Goal: Task Accomplishment & Management: Use online tool/utility

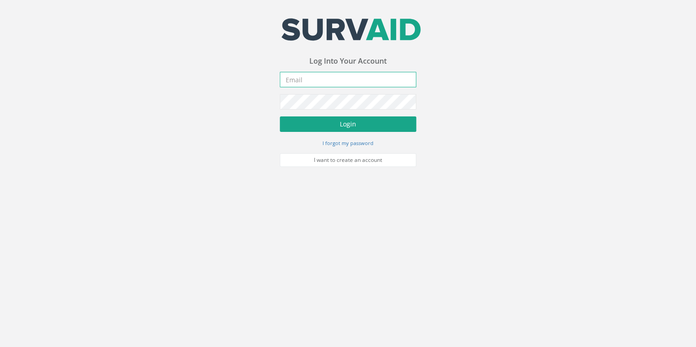
type input "[EMAIL_ADDRESS][DOMAIN_NAME]"
click at [333, 124] on button "Login" at bounding box center [348, 123] width 136 height 15
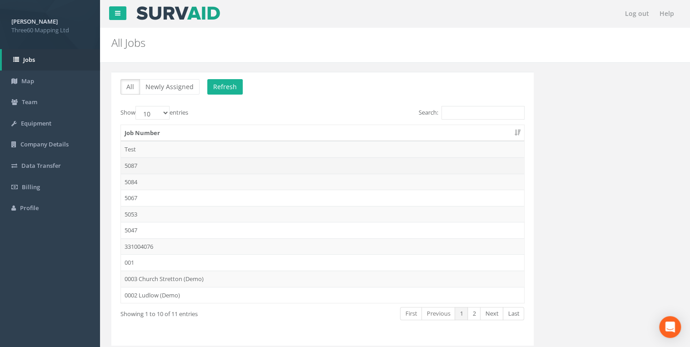
click at [137, 167] on td "5087" at bounding box center [322, 165] width 403 height 16
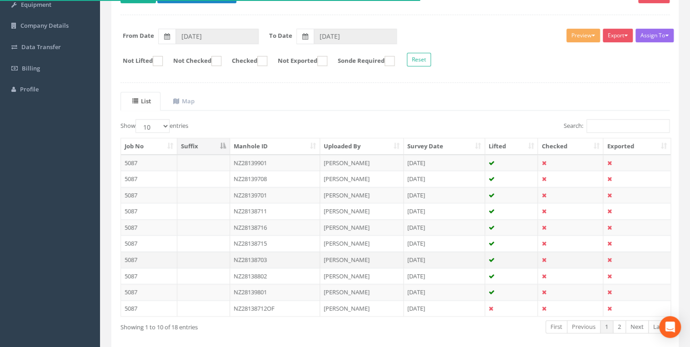
scroll to position [158, 0]
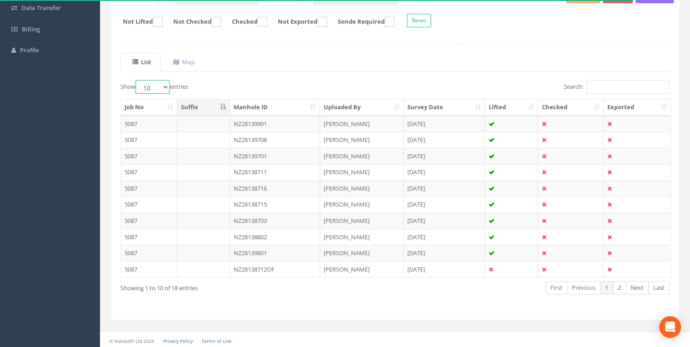
click at [167, 84] on select "10 25 50 100" at bounding box center [153, 87] width 34 height 14
select select "25"
click at [137, 80] on select "10 25 50 100" at bounding box center [153, 87] width 34 height 14
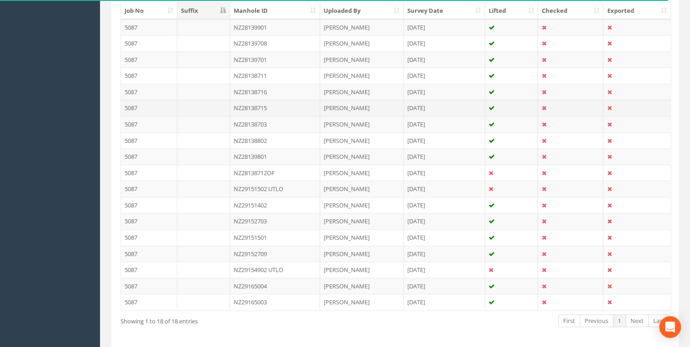
scroll to position [238, 0]
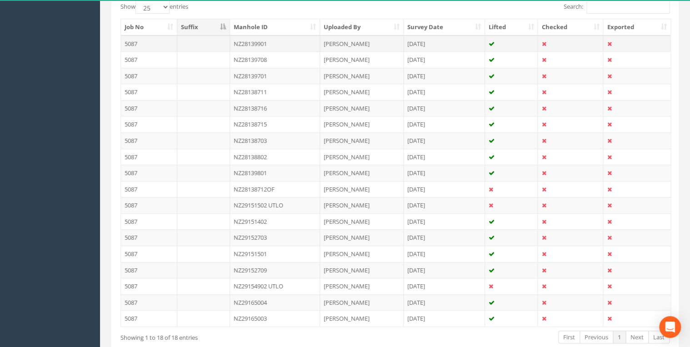
click at [270, 44] on td "NZ28139901" at bounding box center [275, 43] width 91 height 16
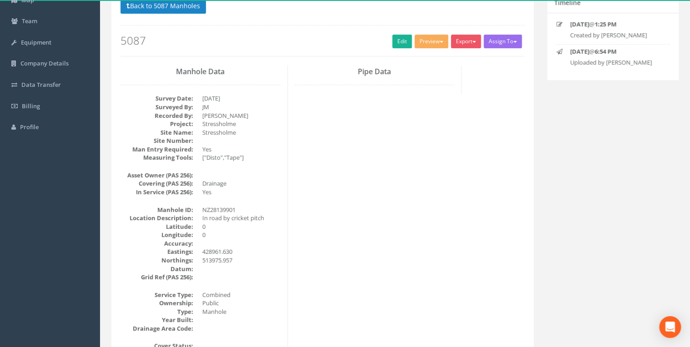
scroll to position [0, 0]
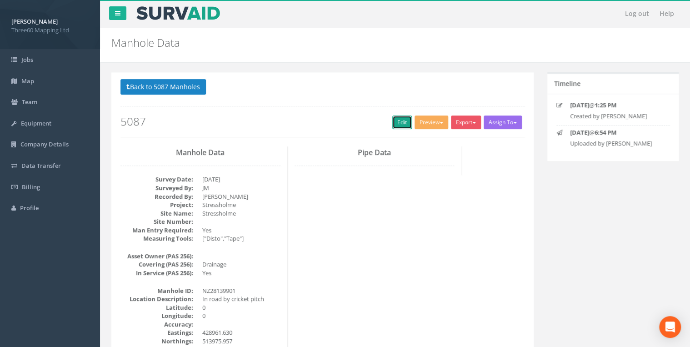
click at [393, 127] on link "Edit" at bounding box center [403, 123] width 20 height 14
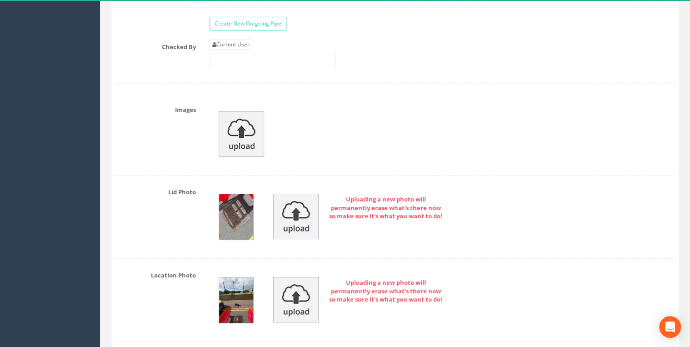
scroll to position [1504, 0]
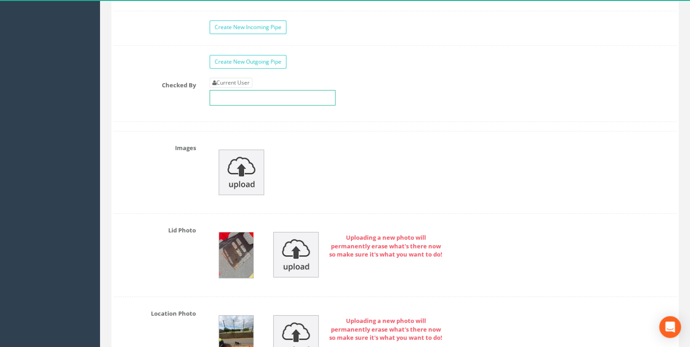
click at [238, 90] on input "text" at bounding box center [273, 97] width 126 height 15
click at [237, 81] on link "Current User" at bounding box center [231, 83] width 43 height 10
type input "[PERSON_NAME]"
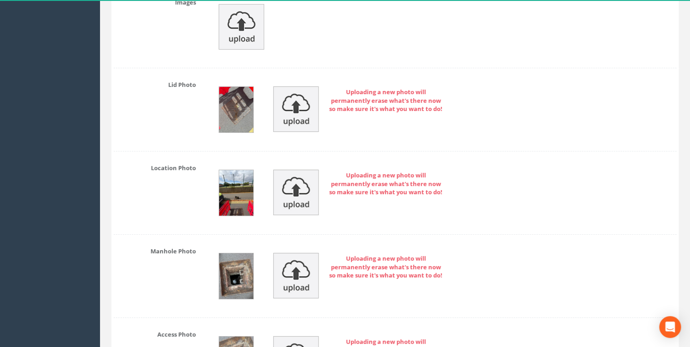
scroll to position [1747, 0]
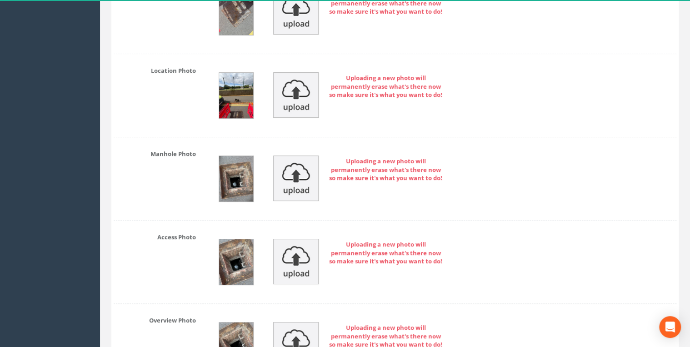
click at [230, 180] on img at bounding box center [236, 178] width 34 height 45
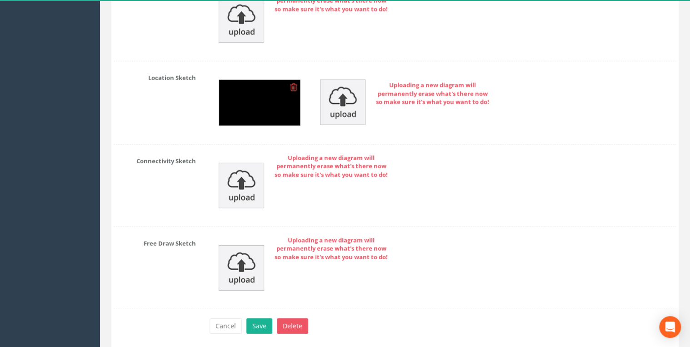
scroll to position [3001, 0]
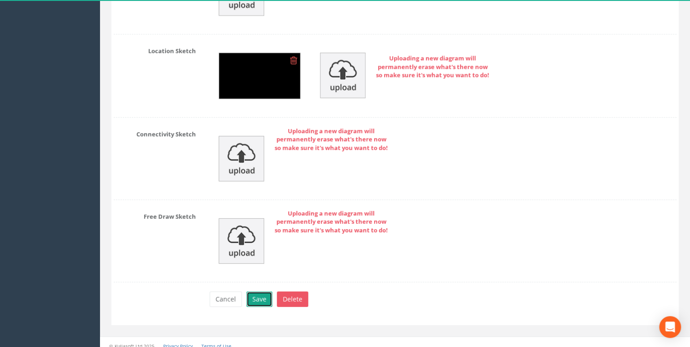
click at [265, 292] on button "Save" at bounding box center [260, 299] width 26 height 15
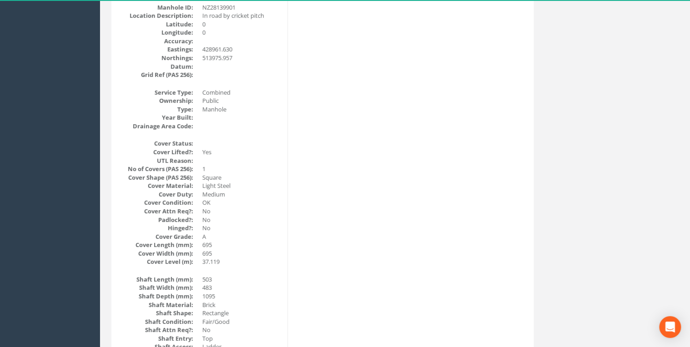
scroll to position [0, 0]
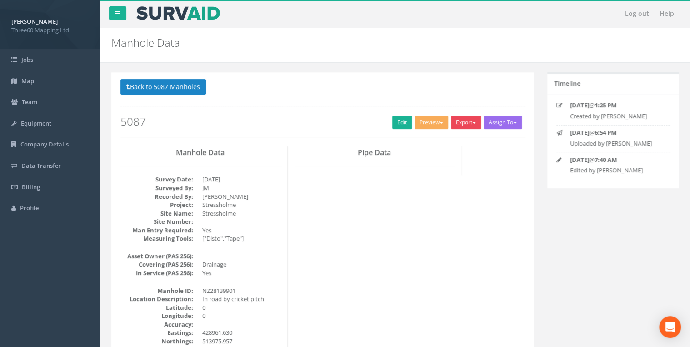
click at [464, 122] on button "Export" at bounding box center [466, 123] width 30 height 14
click at [451, 139] on link "360 Manhole" at bounding box center [447, 141] width 69 height 14
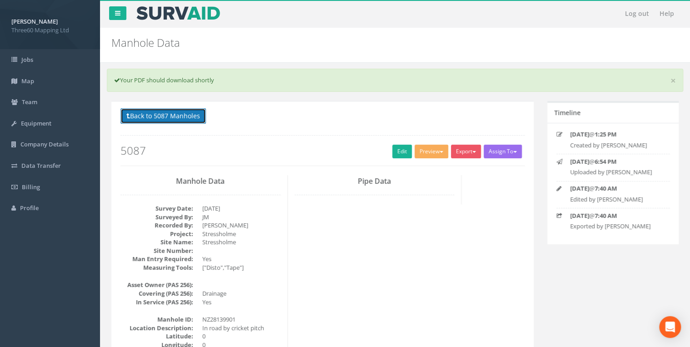
click at [181, 115] on button "Back to 5087 Manholes" at bounding box center [164, 115] width 86 height 15
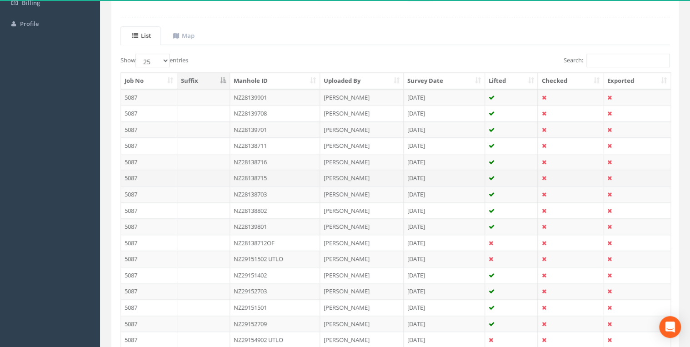
scroll to position [194, 0]
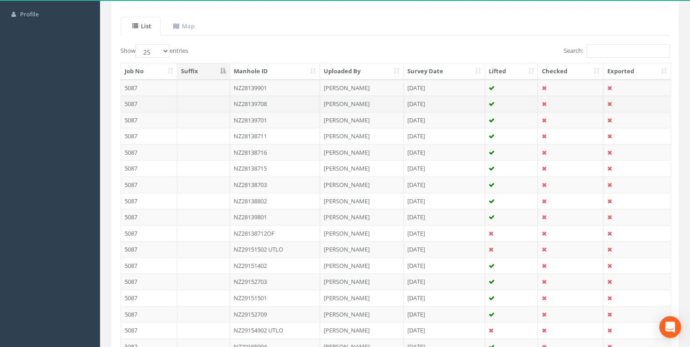
click at [277, 99] on td "NZ28139708" at bounding box center [275, 104] width 91 height 16
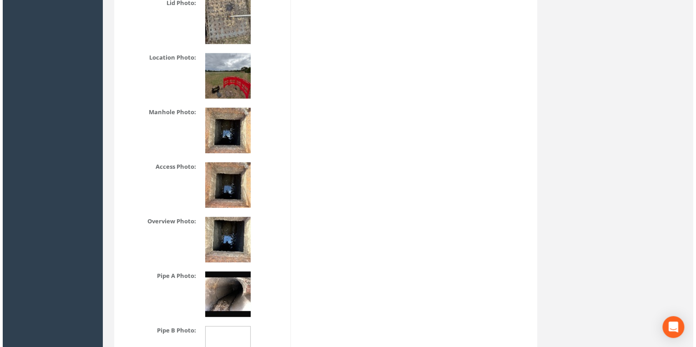
scroll to position [1358, 0]
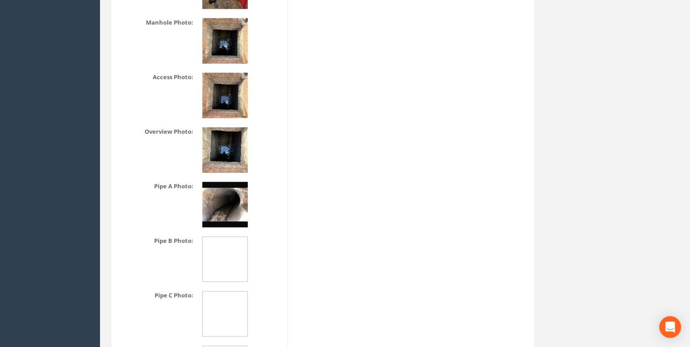
click at [236, 160] on img at bounding box center [224, 149] width 45 height 45
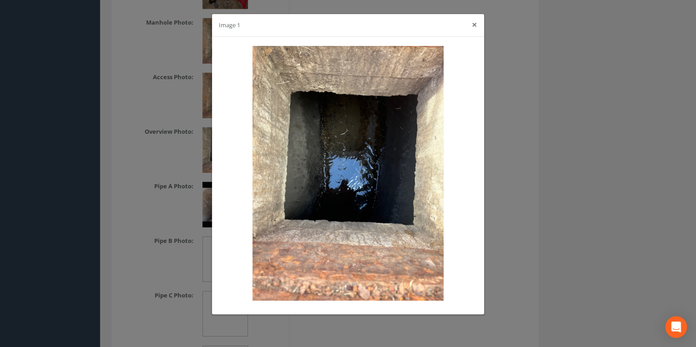
click at [474, 25] on button "×" at bounding box center [474, 25] width 5 height 10
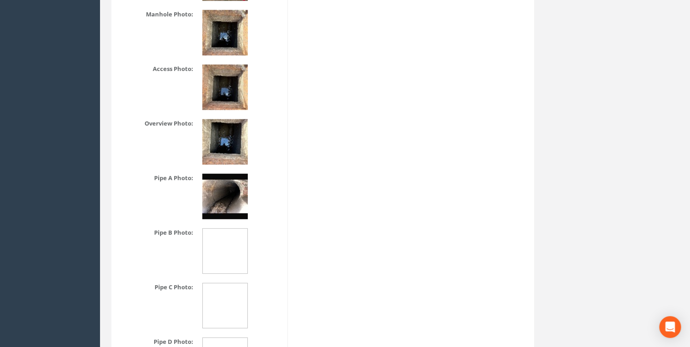
click at [232, 102] on img at bounding box center [224, 87] width 45 height 45
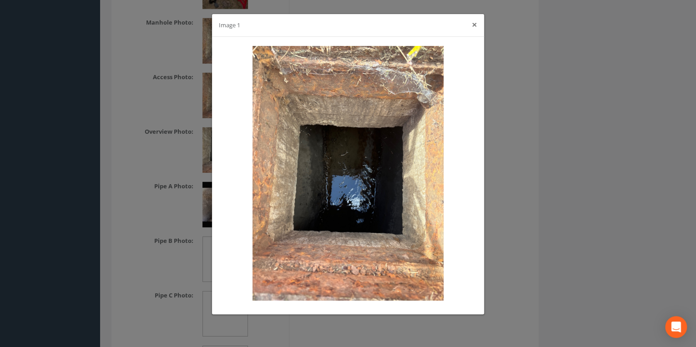
click at [475, 27] on button "×" at bounding box center [474, 25] width 5 height 10
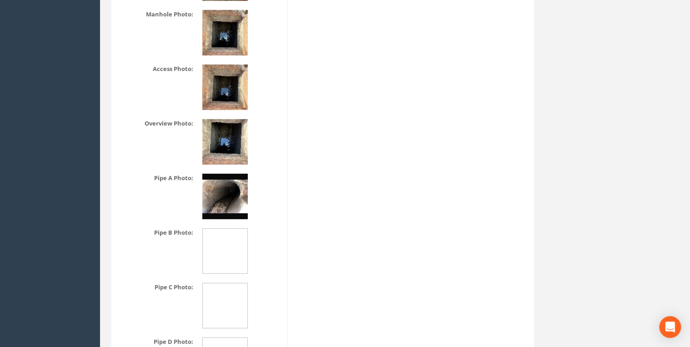
click at [224, 49] on img at bounding box center [224, 32] width 45 height 45
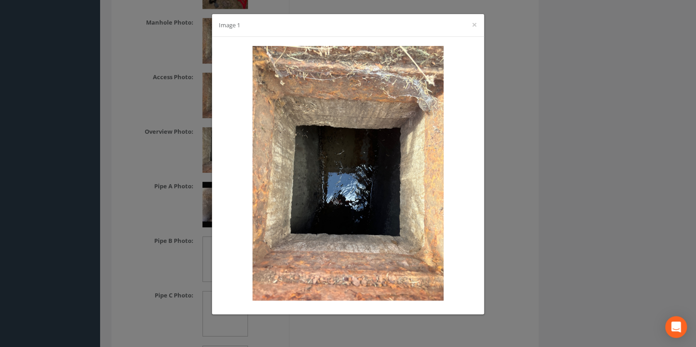
click at [471, 30] on div at bounding box center [348, 30] width 258 height 0
click at [473, 25] on button "×" at bounding box center [474, 25] width 5 height 10
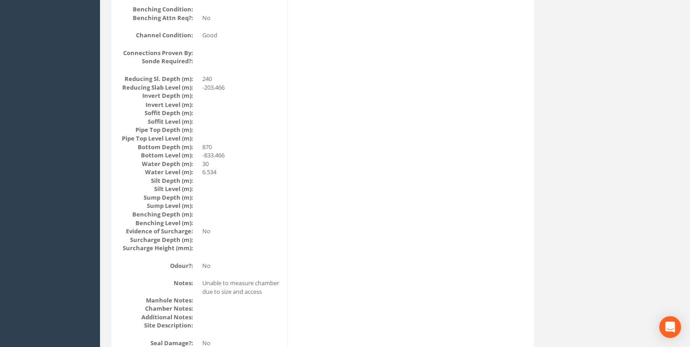
scroll to position [873, 0]
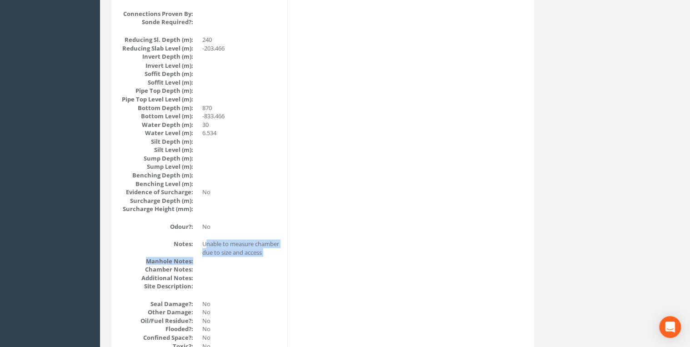
drag, startPoint x: 206, startPoint y: 241, endPoint x: 251, endPoint y: 267, distance: 52.8
click at [251, 267] on dl "Notes: Unable to measure chamber due to size and access Manhole Notes: Chamber …" at bounding box center [201, 265] width 160 height 50
drag, startPoint x: 251, startPoint y: 267, endPoint x: 240, endPoint y: 263, distance: 11.8
click at [240, 257] on dd "Unable to measure chamber due to size and access" at bounding box center [241, 248] width 78 height 17
click at [229, 257] on dd "Unable to measure chamber due to size and access" at bounding box center [241, 248] width 78 height 17
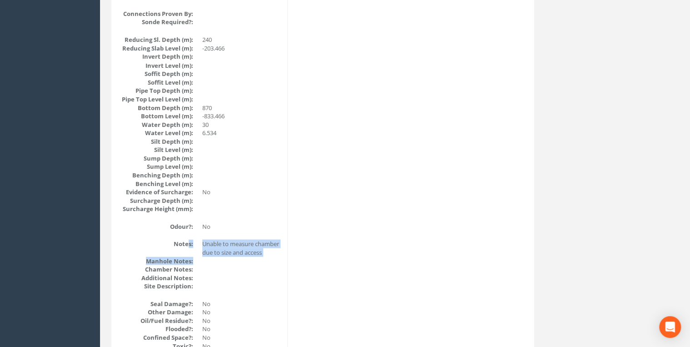
drag, startPoint x: 223, startPoint y: 265, endPoint x: 189, endPoint y: 246, distance: 39.7
click at [189, 246] on dl "Notes: Unable to measure chamber due to size and access Manhole Notes: Chamber …" at bounding box center [201, 265] width 160 height 50
drag, startPoint x: 189, startPoint y: 246, endPoint x: 260, endPoint y: 280, distance: 79.1
click at [260, 274] on dd at bounding box center [241, 269] width 78 height 9
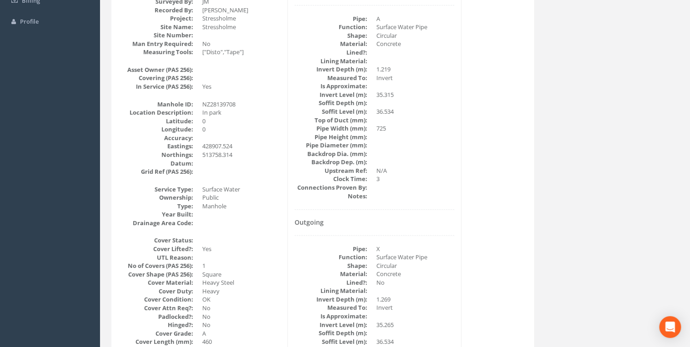
scroll to position [0, 0]
